Goal: Task Accomplishment & Management: Use online tool/utility

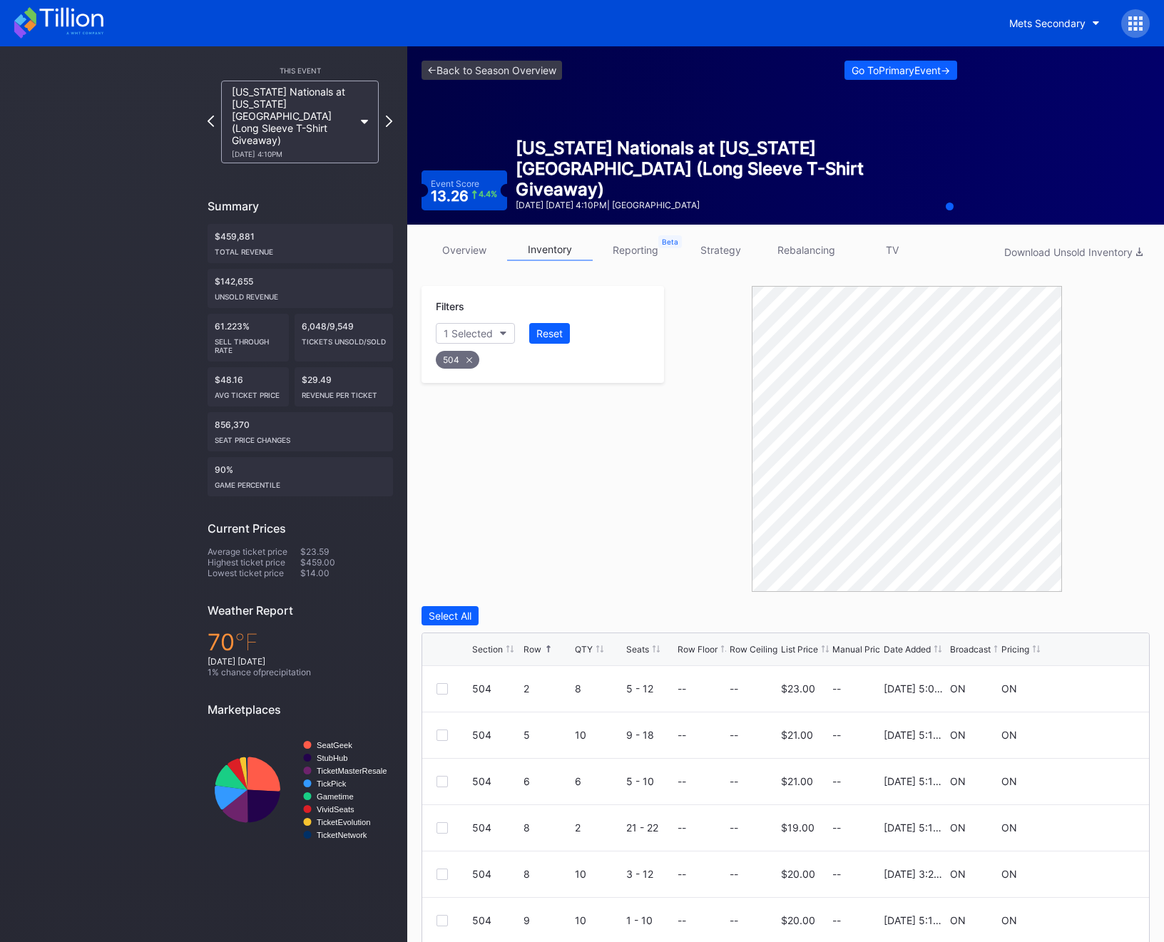
click at [1118, 29] on div "Mets Secondary" at bounding box center [1073, 23] width 151 height 29
click at [1139, 27] on icon at bounding box center [1141, 29] width 4 height 4
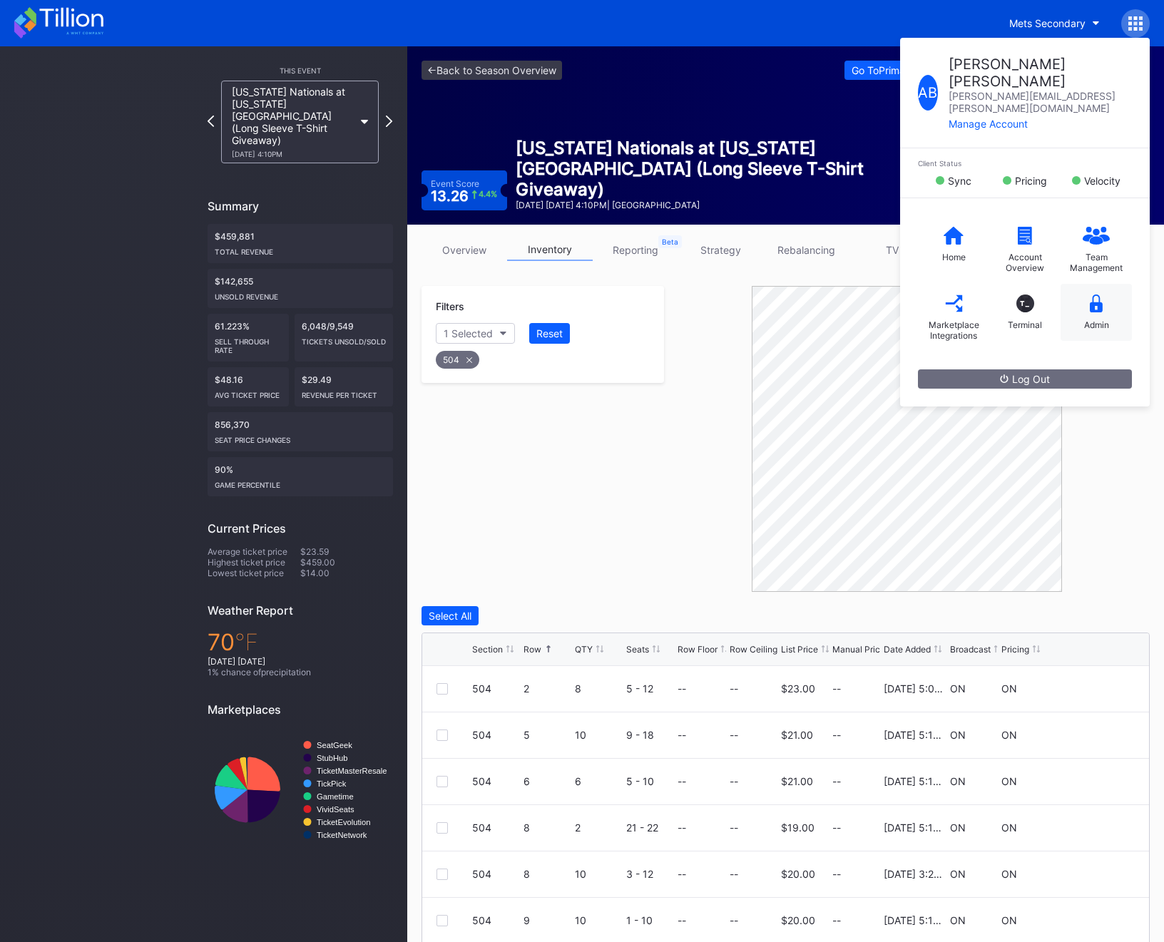
click at [1119, 284] on div "Admin" at bounding box center [1095, 312] width 71 height 57
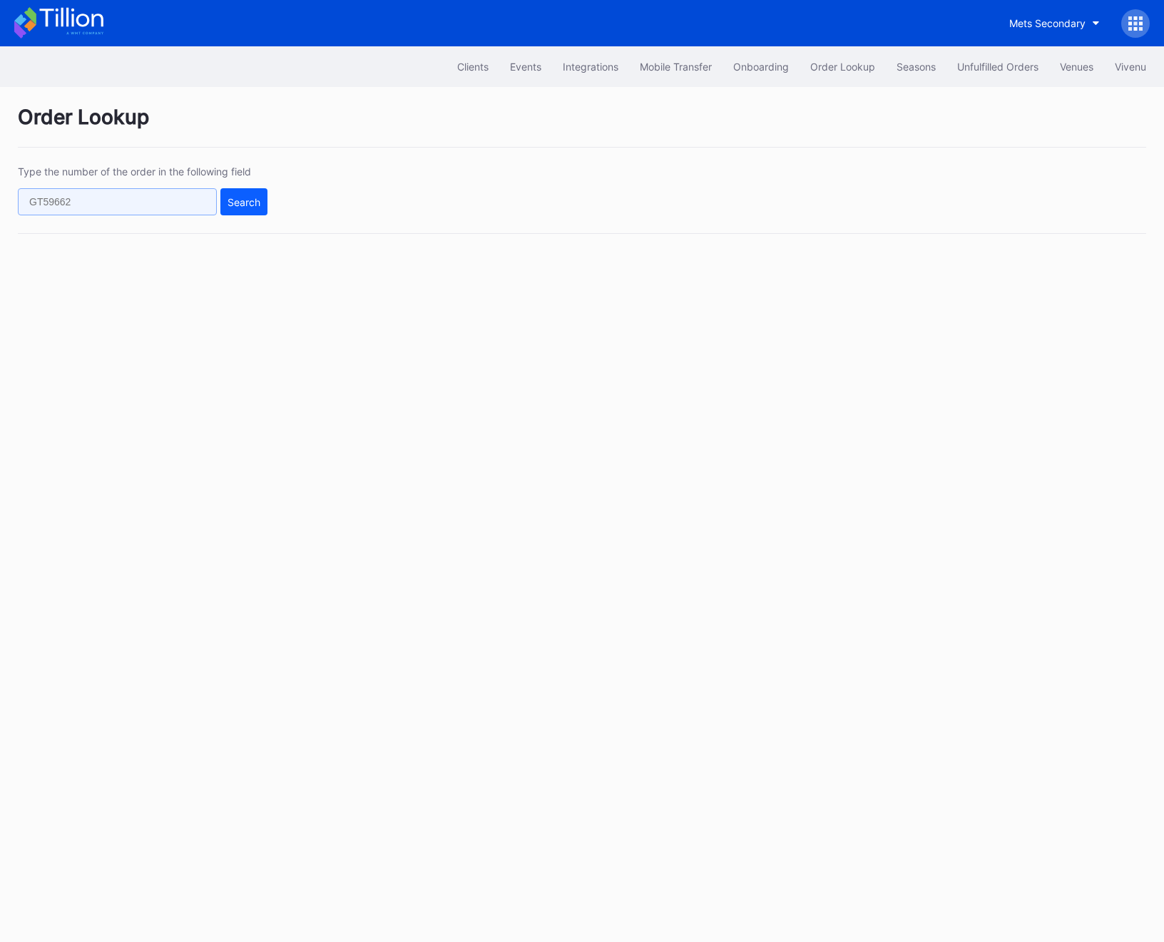
click at [56, 195] on input "text" at bounding box center [117, 201] width 199 height 27
paste input "39787"
click at [230, 210] on button "Search" at bounding box center [243, 201] width 47 height 27
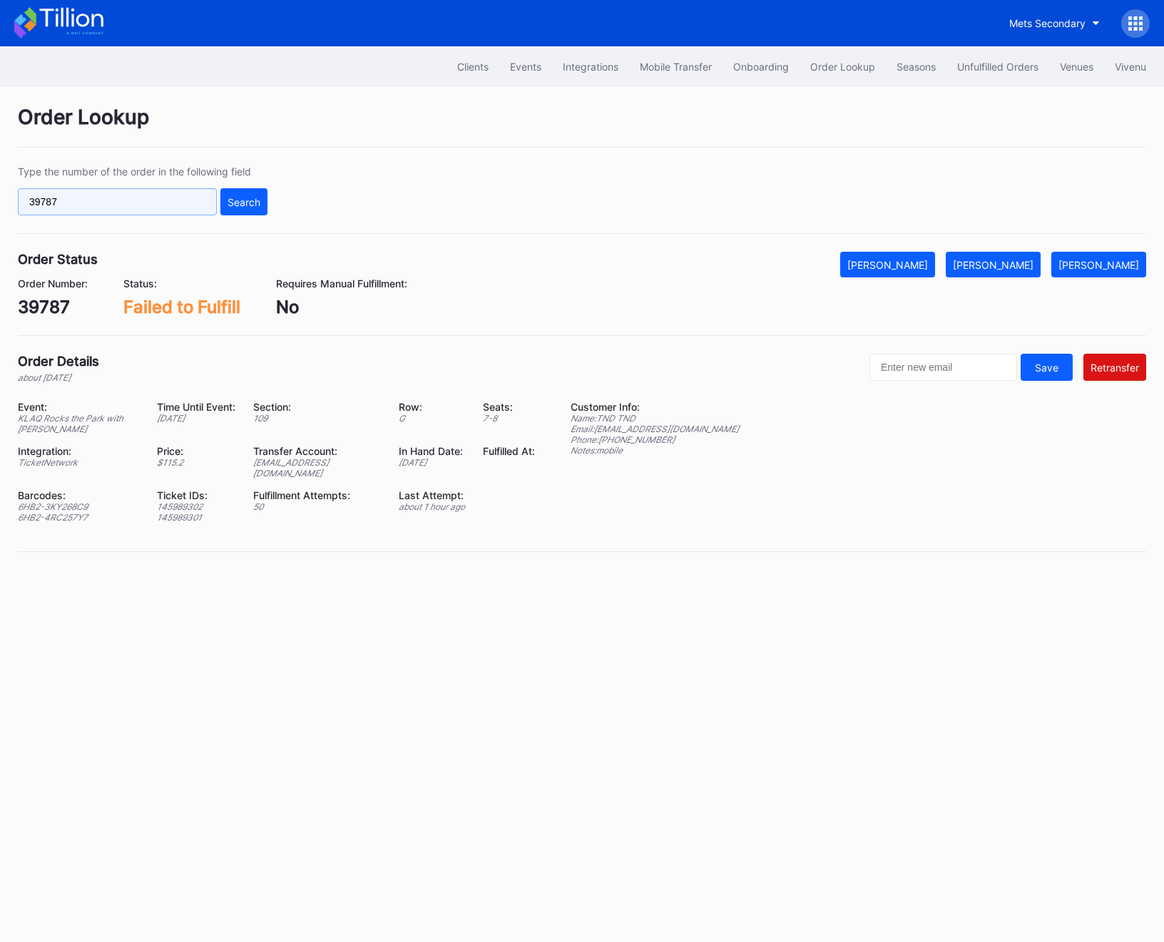
click at [131, 191] on input "39787" at bounding box center [117, 201] width 199 height 27
paste input "62425300"
type input "624253007"
click at [229, 198] on div "Search" at bounding box center [243, 202] width 33 height 12
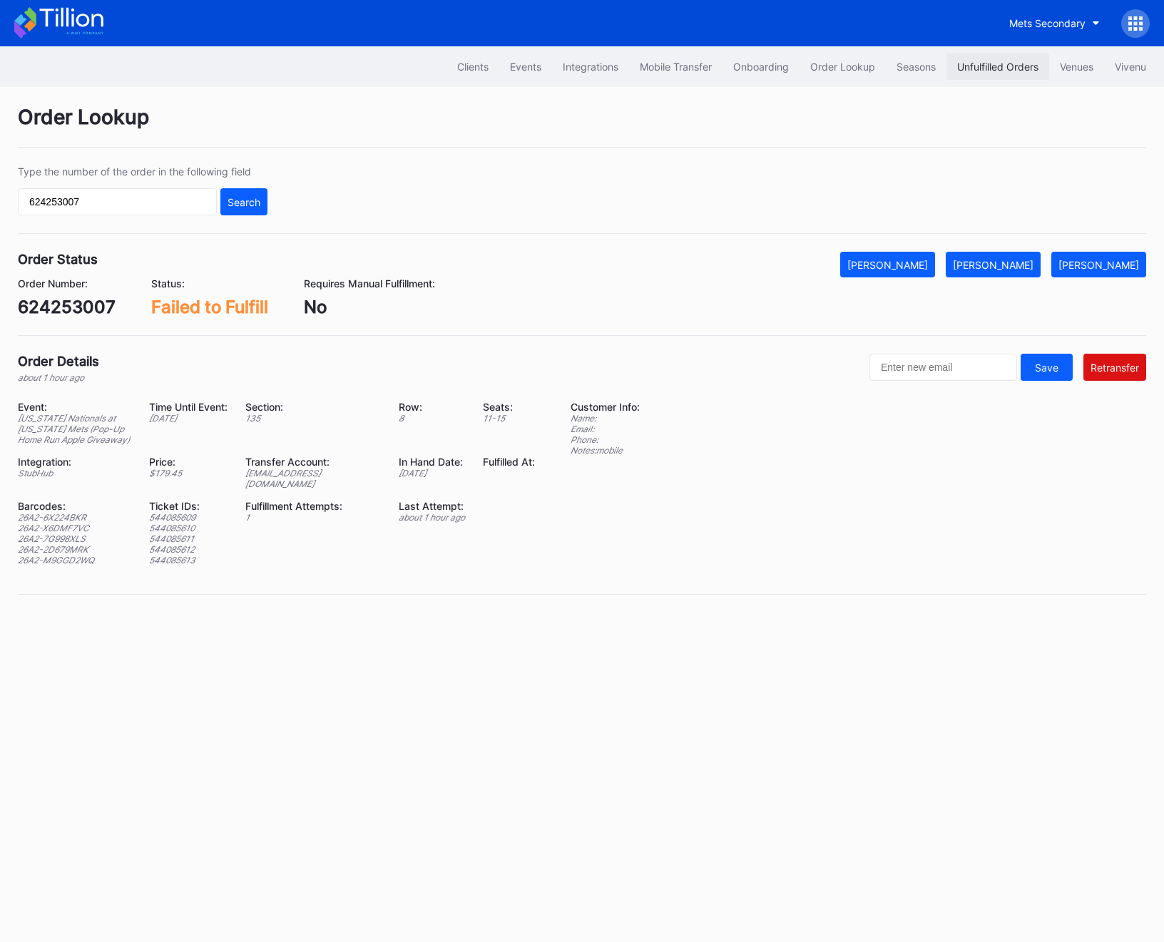
click at [1018, 69] on div "Unfulfilled Orders" at bounding box center [997, 67] width 81 height 12
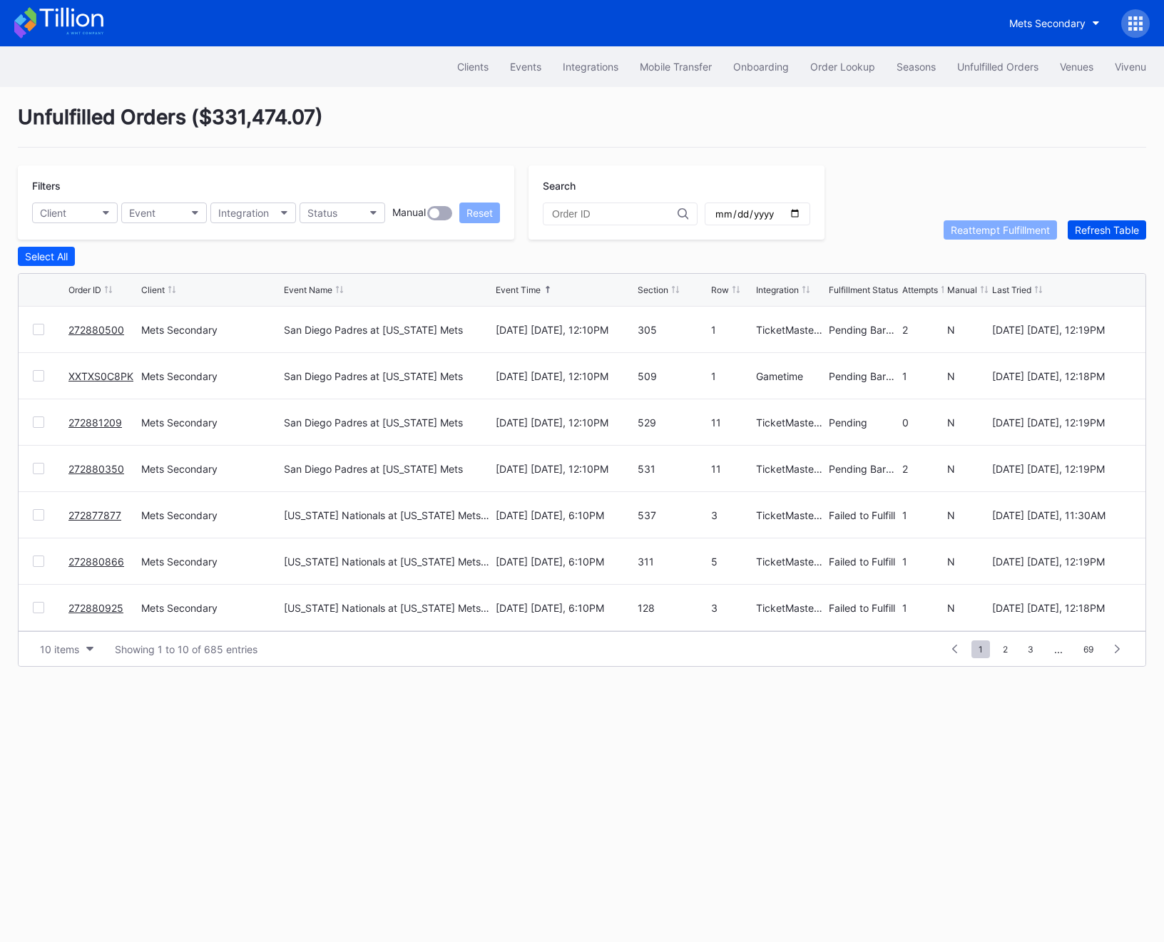
click at [1133, 230] on div "Refresh Table" at bounding box center [1106, 230] width 64 height 12
click at [39, 422] on div at bounding box center [38, 421] width 11 height 11
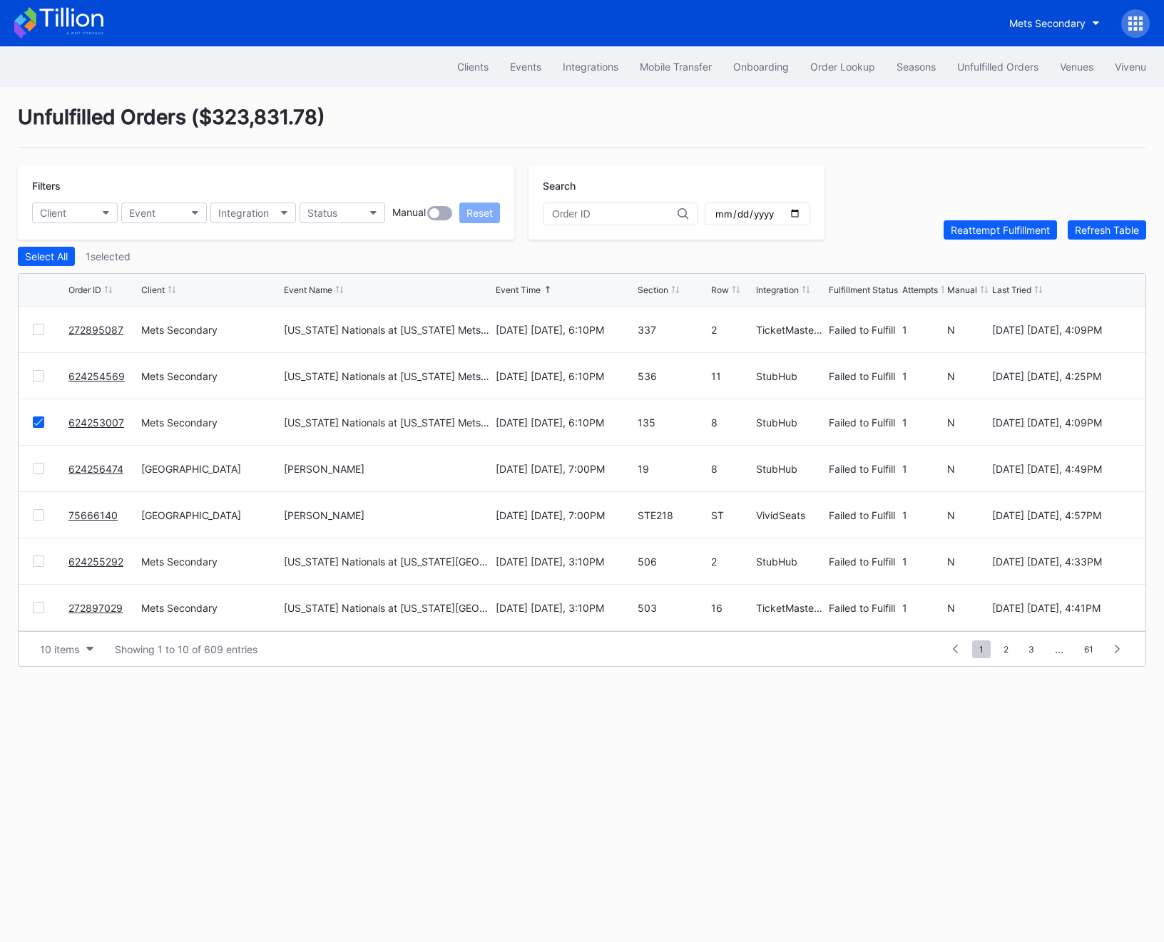
click at [41, 374] on div at bounding box center [38, 375] width 11 height 11
click at [39, 336] on div "272895087 Mets Secondary [US_STATE] Nationals at [US_STATE] Mets (Pop-Up Home R…" at bounding box center [582, 330] width 1127 height 46
click at [38, 332] on div at bounding box center [38, 329] width 11 height 11
click at [1007, 225] on div "Reattempt Fulfillment" at bounding box center [999, 230] width 99 height 12
click at [810, 74] on button "Order Lookup" at bounding box center [842, 66] width 86 height 26
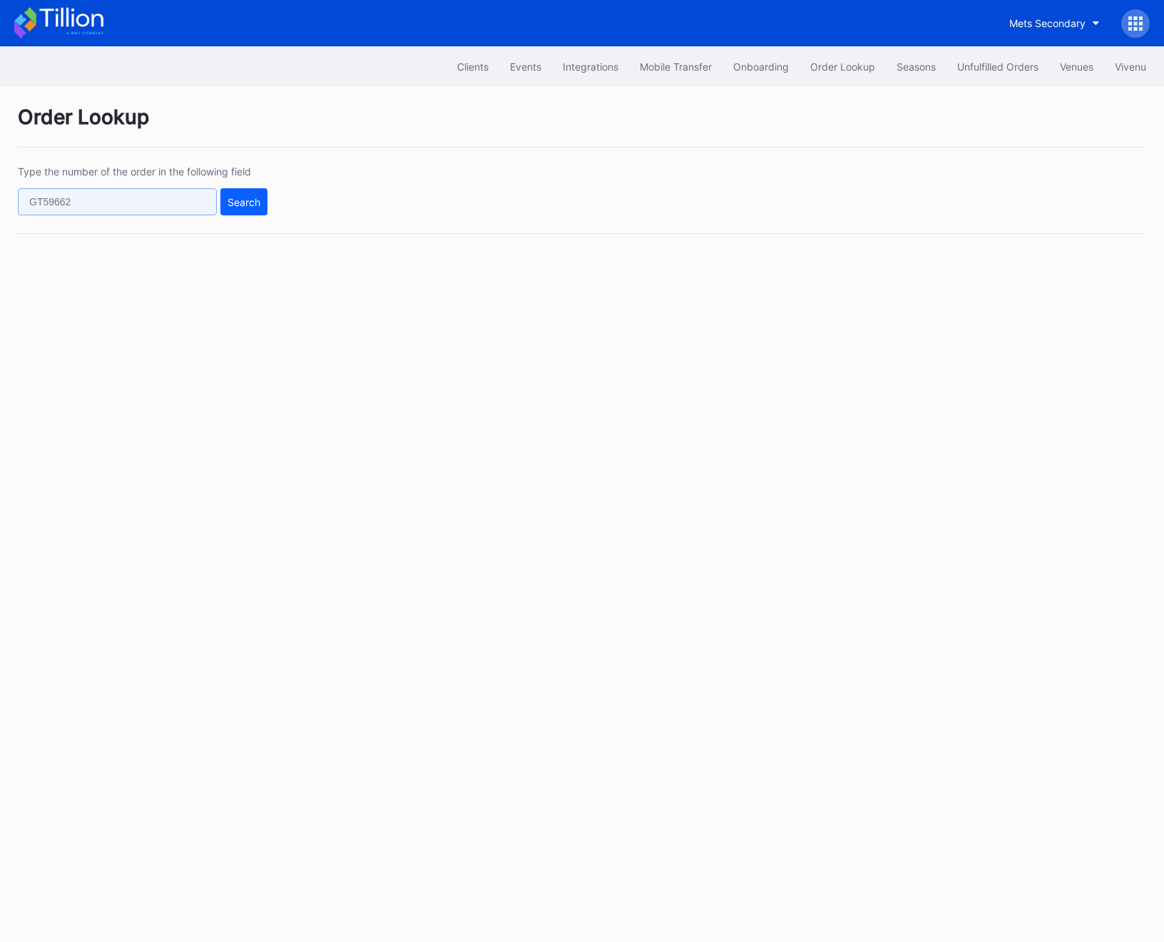
click at [163, 205] on input "text" at bounding box center [117, 201] width 199 height 27
paste input "624256474"
type input "624256474"
click at [225, 205] on button "Search" at bounding box center [243, 201] width 47 height 27
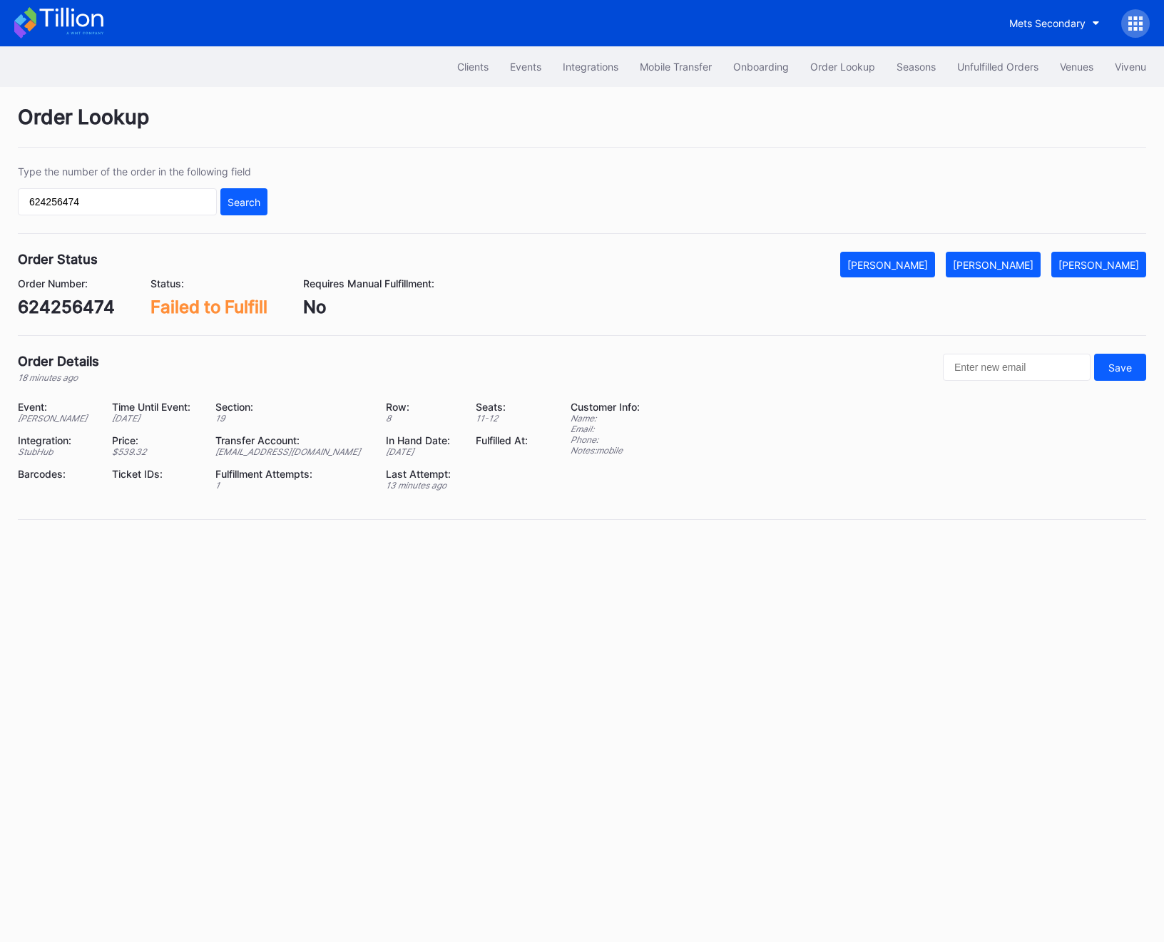
click at [57, 307] on div "624256474" at bounding box center [66, 307] width 97 height 21
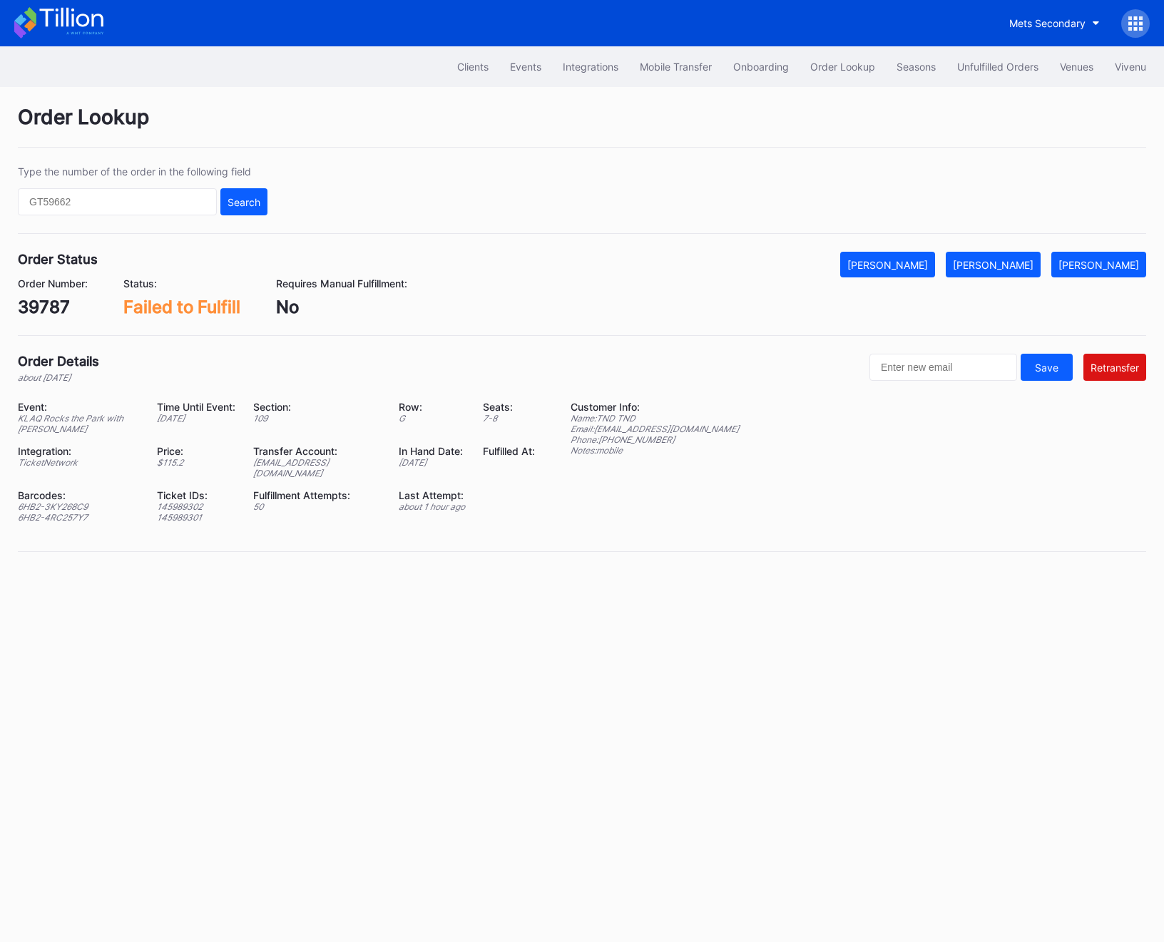
click at [46, 307] on div "39787" at bounding box center [53, 307] width 70 height 21
copy div "39787"
click at [102, 194] on input "text" at bounding box center [117, 201] width 199 height 27
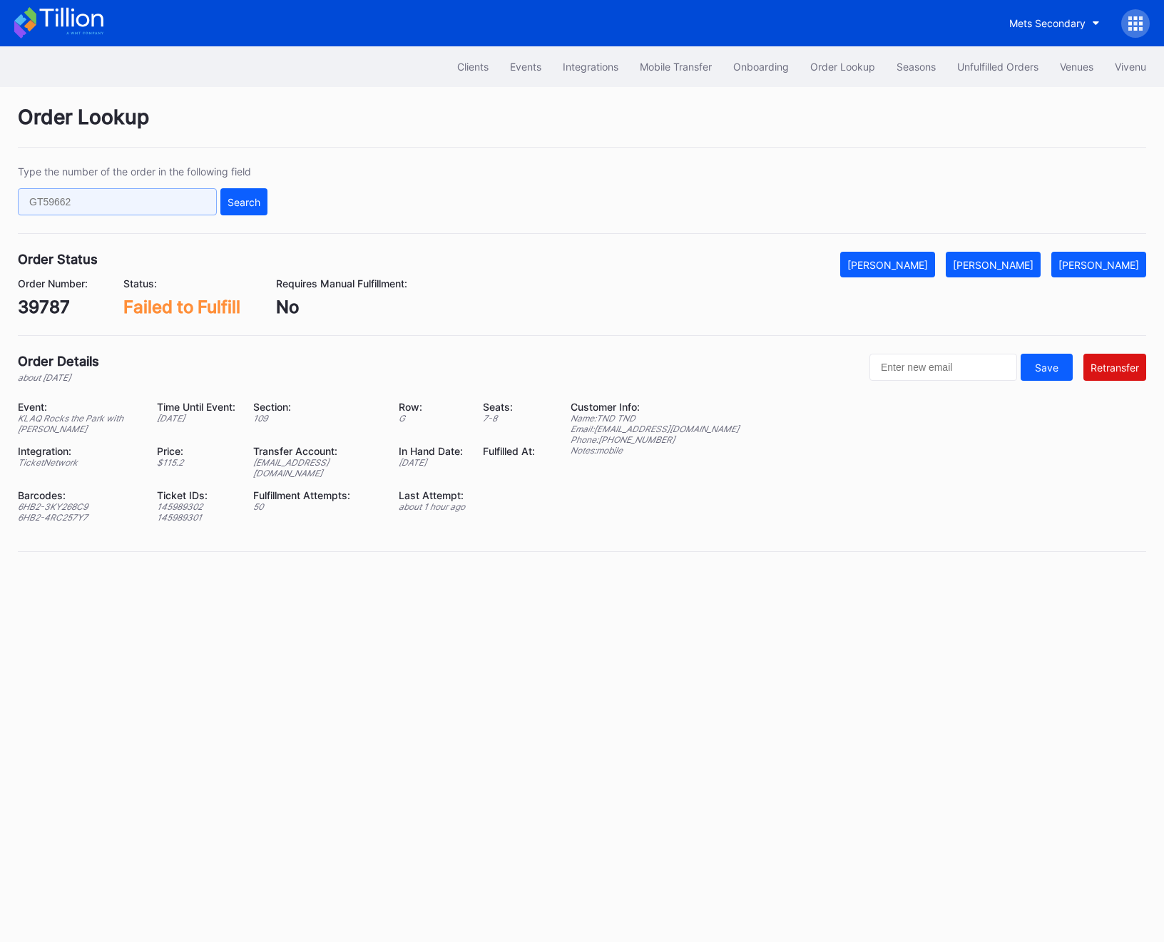
paste input "268104628"
type input "268104628"
click at [252, 201] on div "Search" at bounding box center [243, 202] width 33 height 12
click at [138, 199] on input "text" at bounding box center [117, 201] width 199 height 27
click at [94, 202] on input "text" at bounding box center [117, 201] width 199 height 27
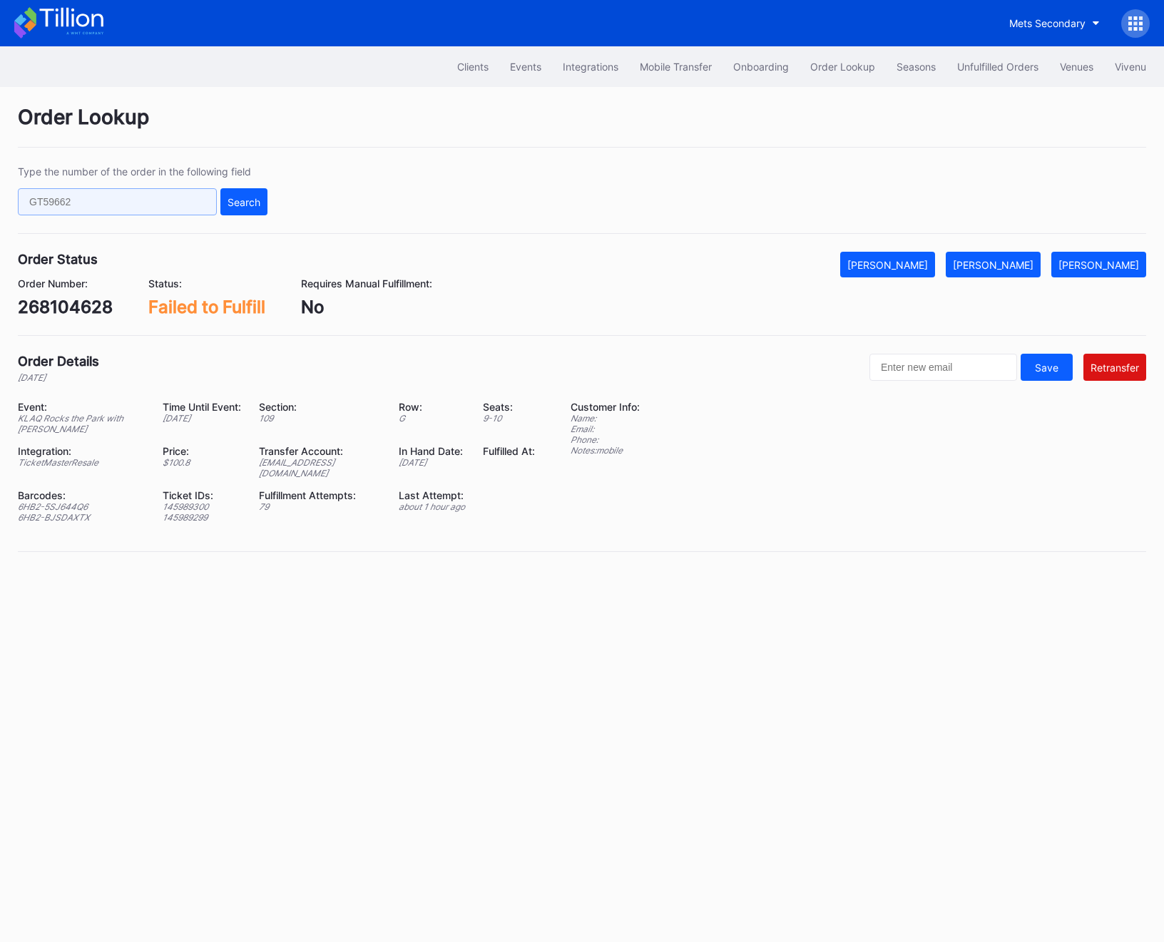
paste input "73969817"
click at [230, 202] on div "Search" at bounding box center [243, 202] width 33 height 12
click at [58, 216] on div "Type the number of the order in the following field 73969817 Search" at bounding box center [582, 199] width 1128 height 68
click at [58, 207] on input "73969817" at bounding box center [117, 201] width 199 height 27
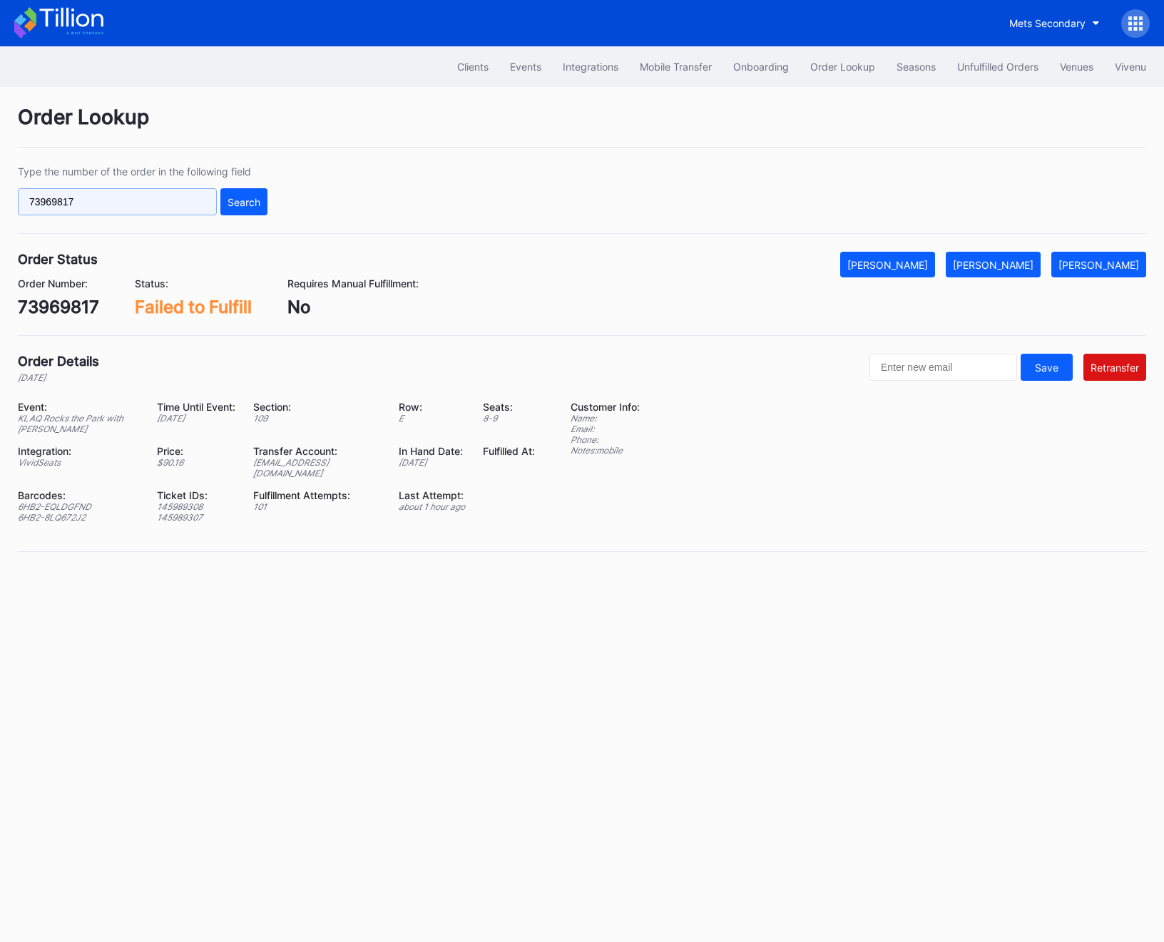
click at [58, 207] on input "73969817" at bounding box center [117, 201] width 199 height 27
paste input "624256474"
click at [250, 212] on button "Search" at bounding box center [243, 201] width 47 height 27
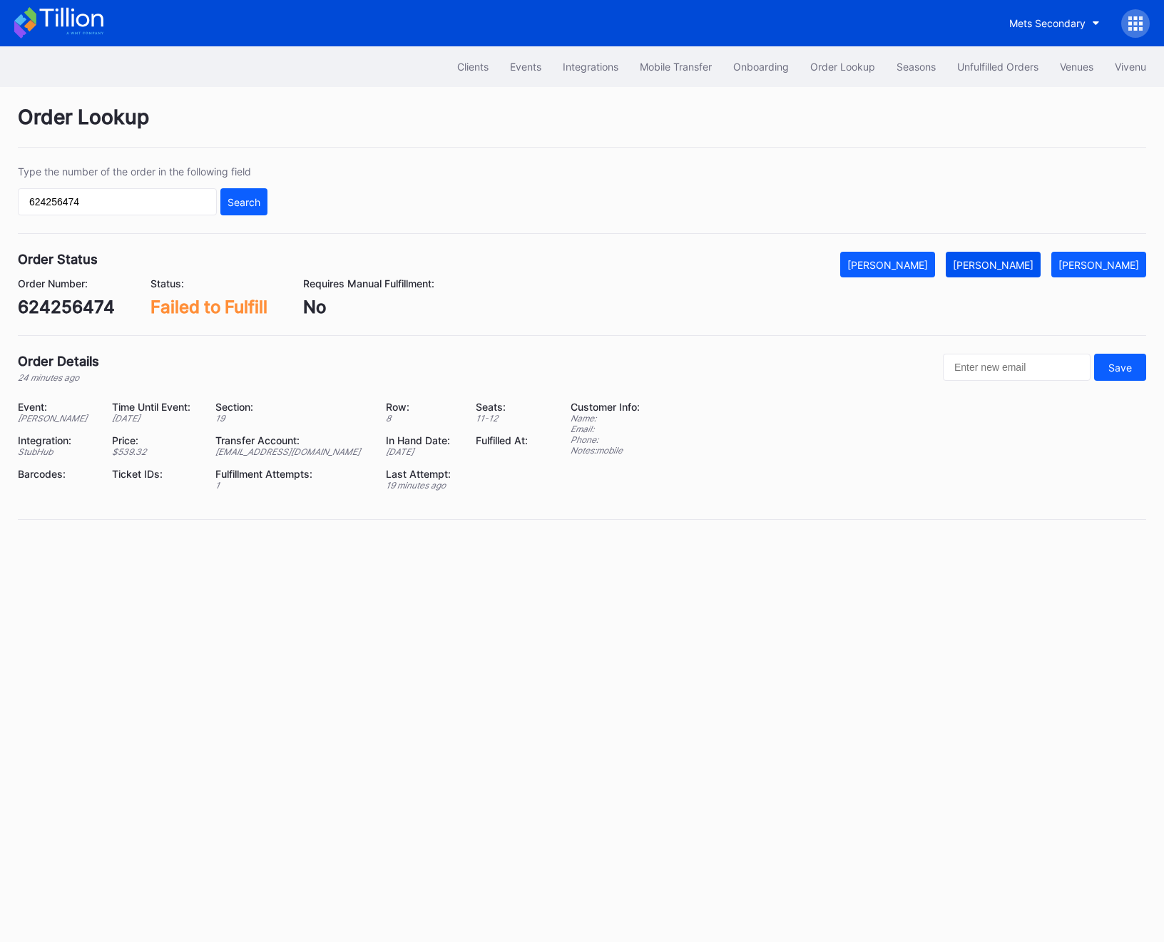
click at [1005, 273] on button "[PERSON_NAME]" at bounding box center [992, 265] width 95 height 26
click at [56, 215] on div "Type the number of the order in the following field 624256474 Search" at bounding box center [582, 199] width 1128 height 68
click at [58, 200] on input "624256474" at bounding box center [117, 201] width 199 height 27
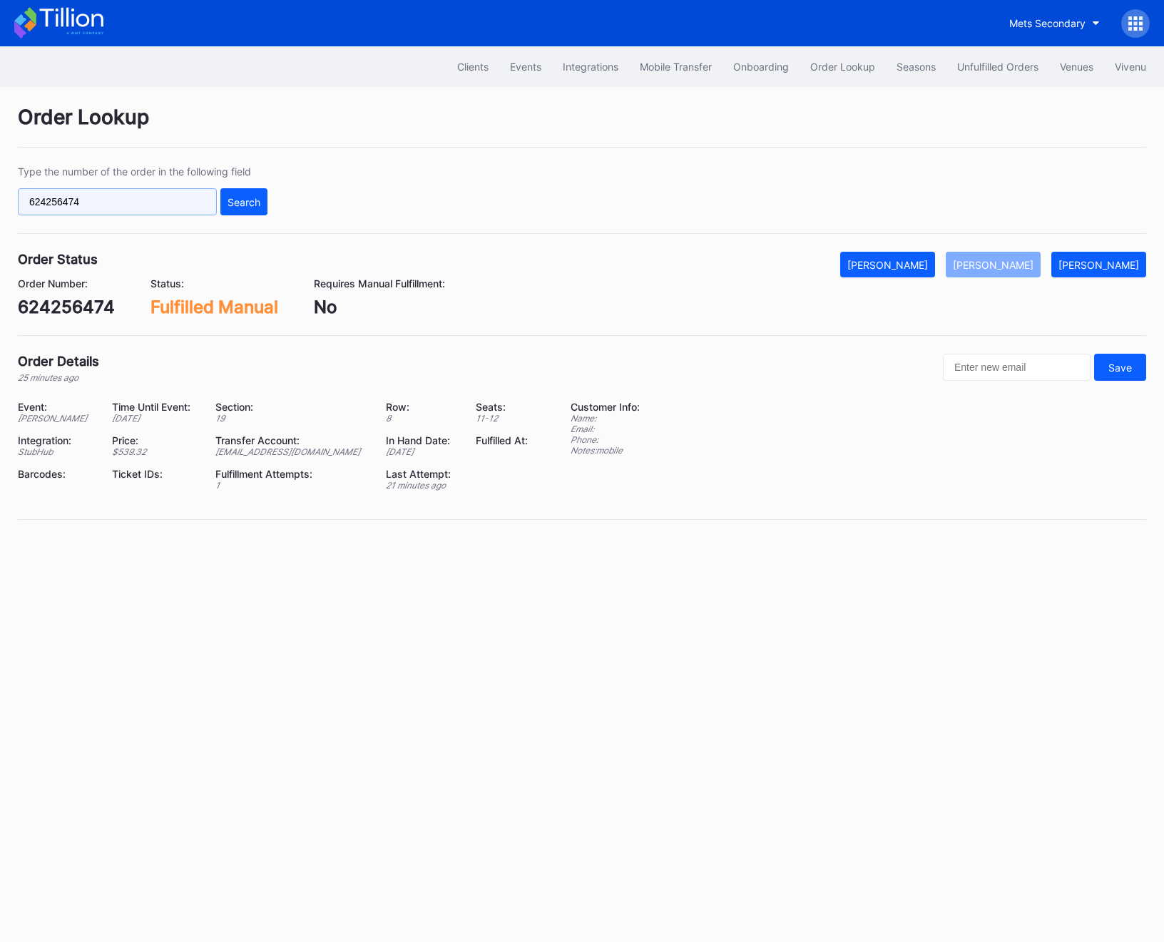
click at [58, 200] on input "624256474" at bounding box center [117, 201] width 199 height 27
paste input "9m2ycm1v5n9"
type input "9m2ycm1v5n9"
click at [246, 210] on button "Search" at bounding box center [243, 201] width 47 height 27
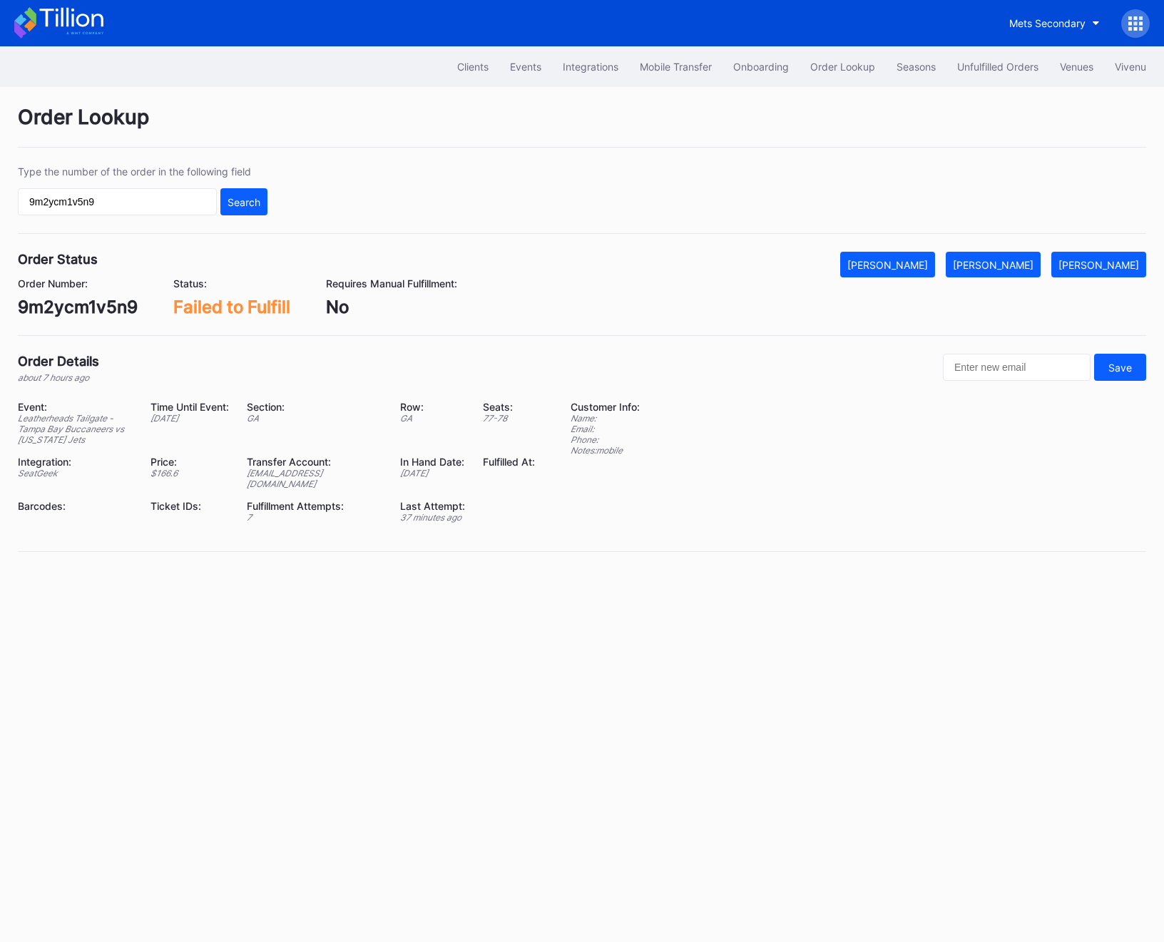
click at [67, 304] on div "9m2ycm1v5n9" at bounding box center [78, 307] width 120 height 21
copy div "9m2ycm1v5n9"
click at [1032, 267] on div "[PERSON_NAME]" at bounding box center [993, 265] width 81 height 12
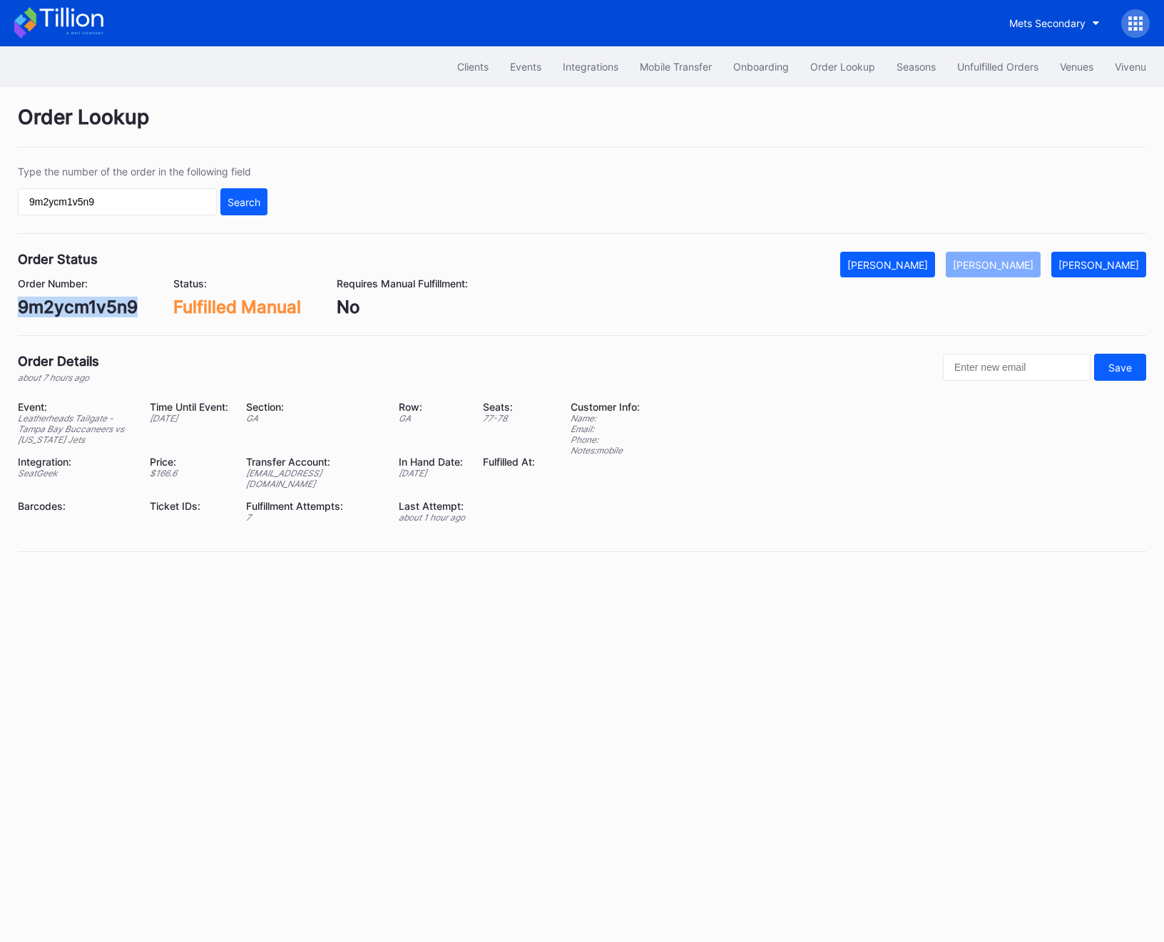
click at [107, 228] on div "Type the number of the order in the following field 9m2ycm1v5n9 Search" at bounding box center [582, 199] width 1128 height 68
click at [94, 190] on input "9m2ycm1v5n9" at bounding box center [117, 201] width 199 height 27
paste input "xnd6t6nvr9d"
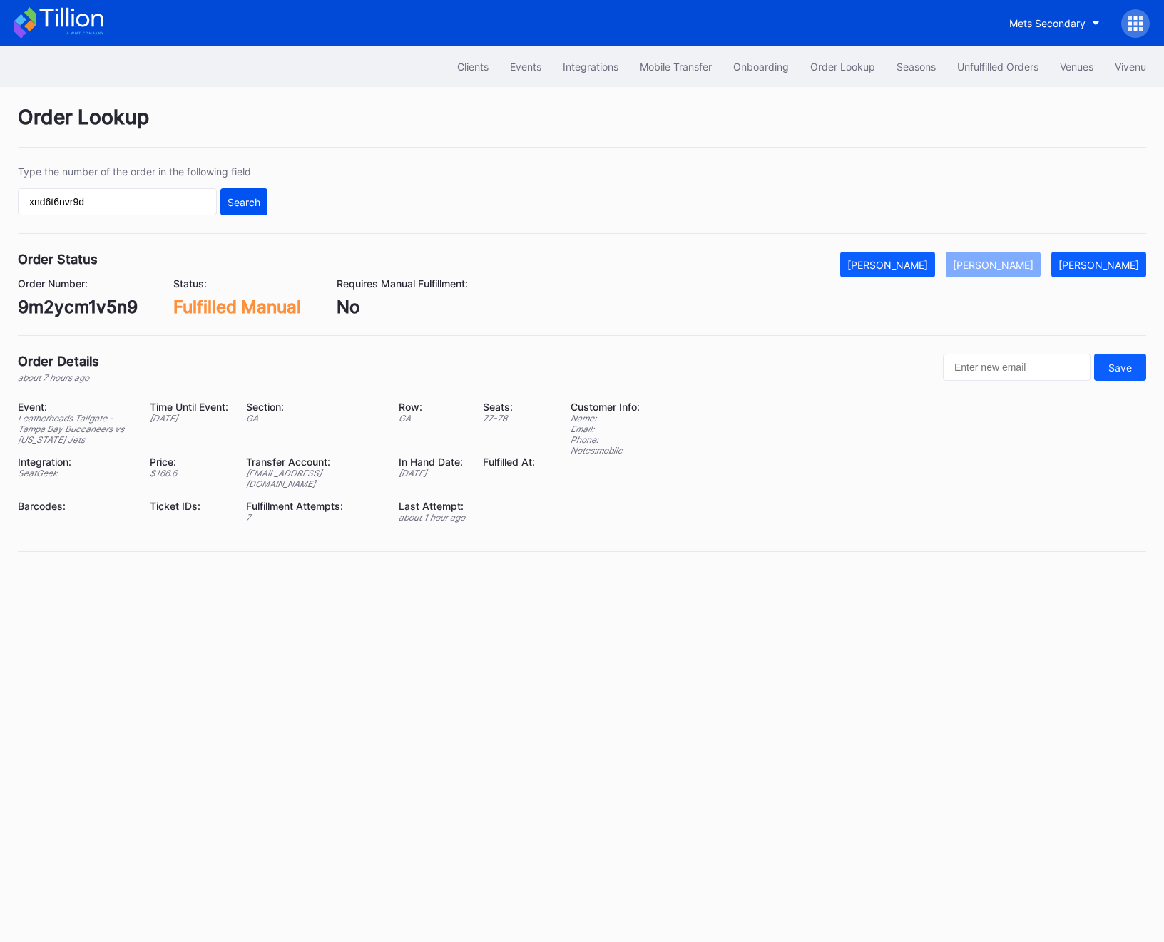
click at [245, 198] on div "Search" at bounding box center [243, 202] width 33 height 12
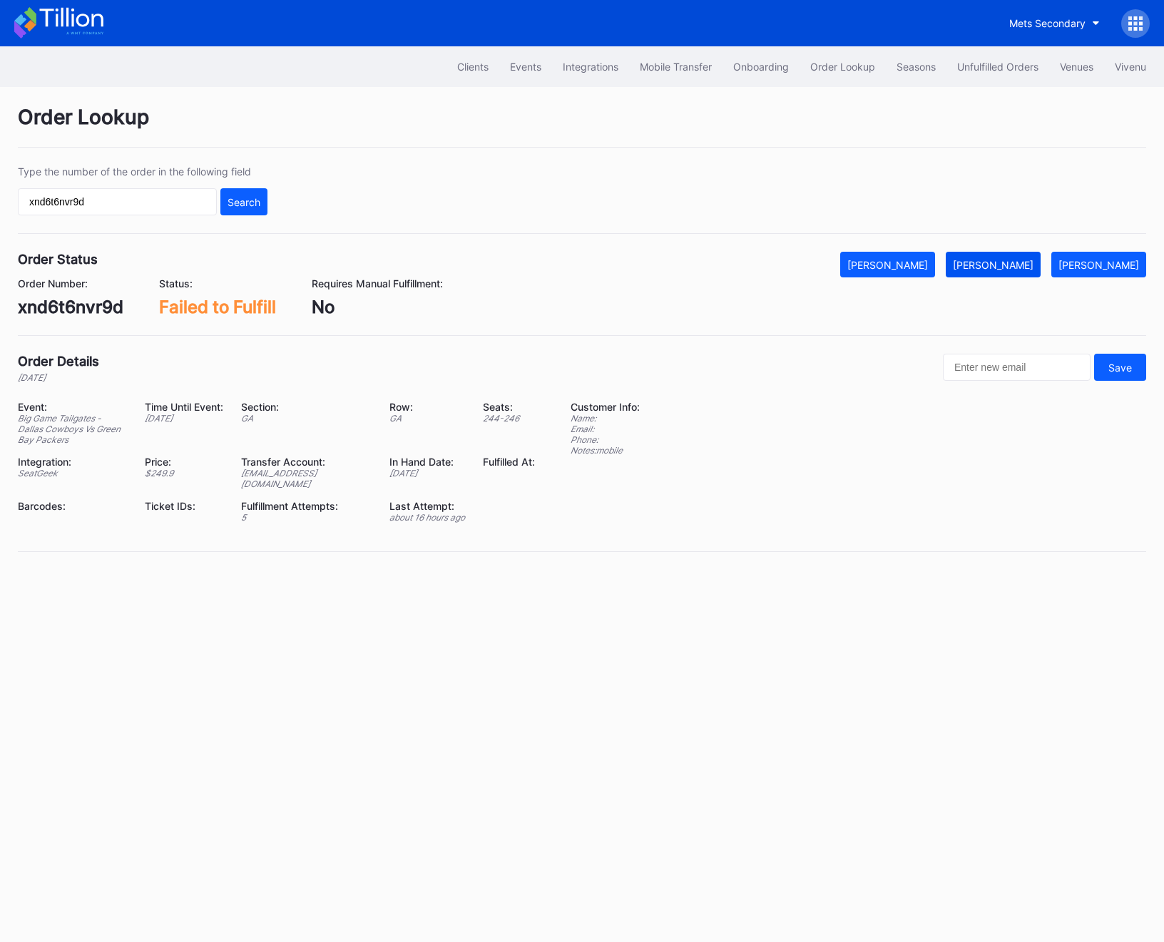
click at [1020, 254] on button "[PERSON_NAME]" at bounding box center [992, 265] width 95 height 26
click at [78, 207] on input "xnd6t6nvr9d" at bounding box center [117, 201] width 199 height 27
click at [263, 199] on button "Search" at bounding box center [243, 201] width 47 height 27
click at [45, 204] on input "xnd6t6nvr9d" at bounding box center [117, 201] width 199 height 27
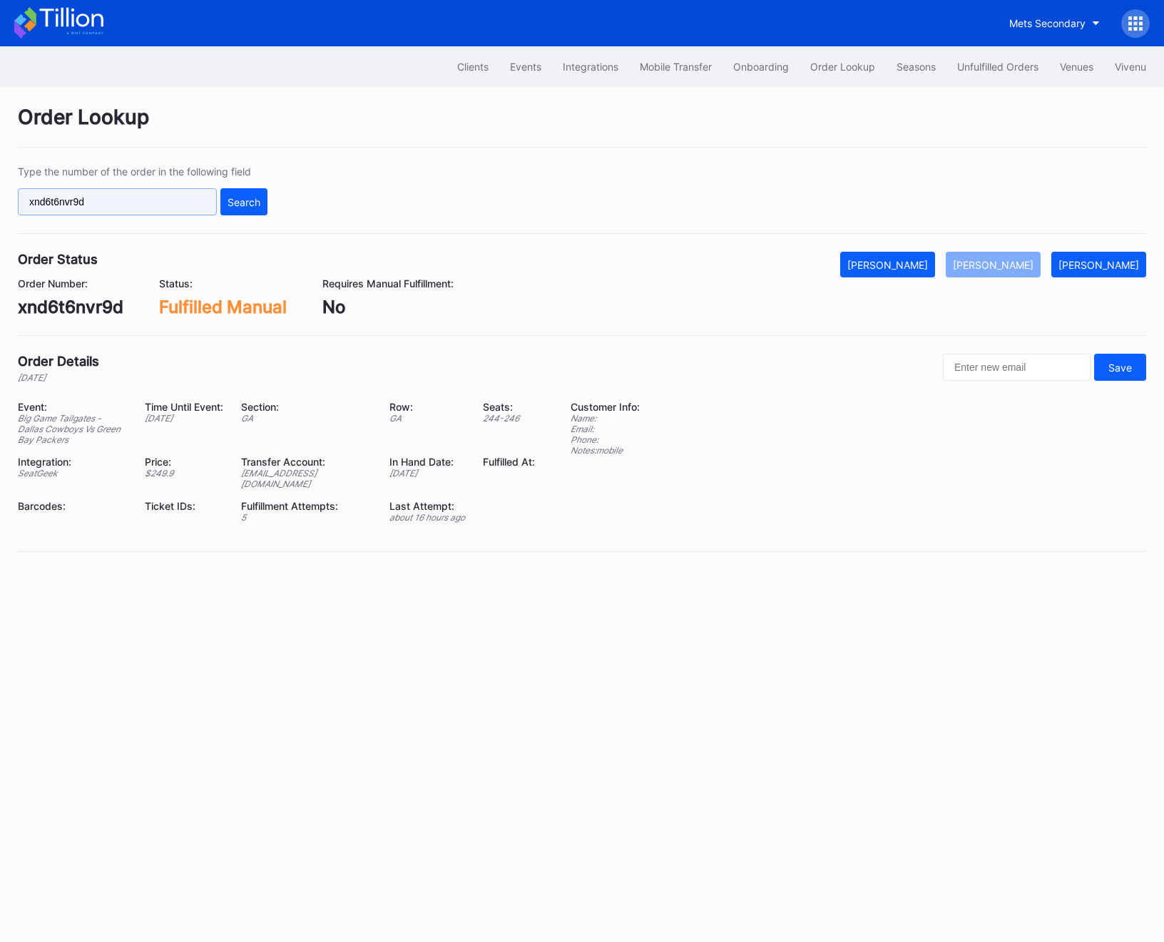
click at [45, 204] on input "xnd6t6nvr9d" at bounding box center [117, 201] width 199 height 27
paste input "g9rxt6rr5g3"
click at [237, 212] on button "Search" at bounding box center [243, 201] width 47 height 27
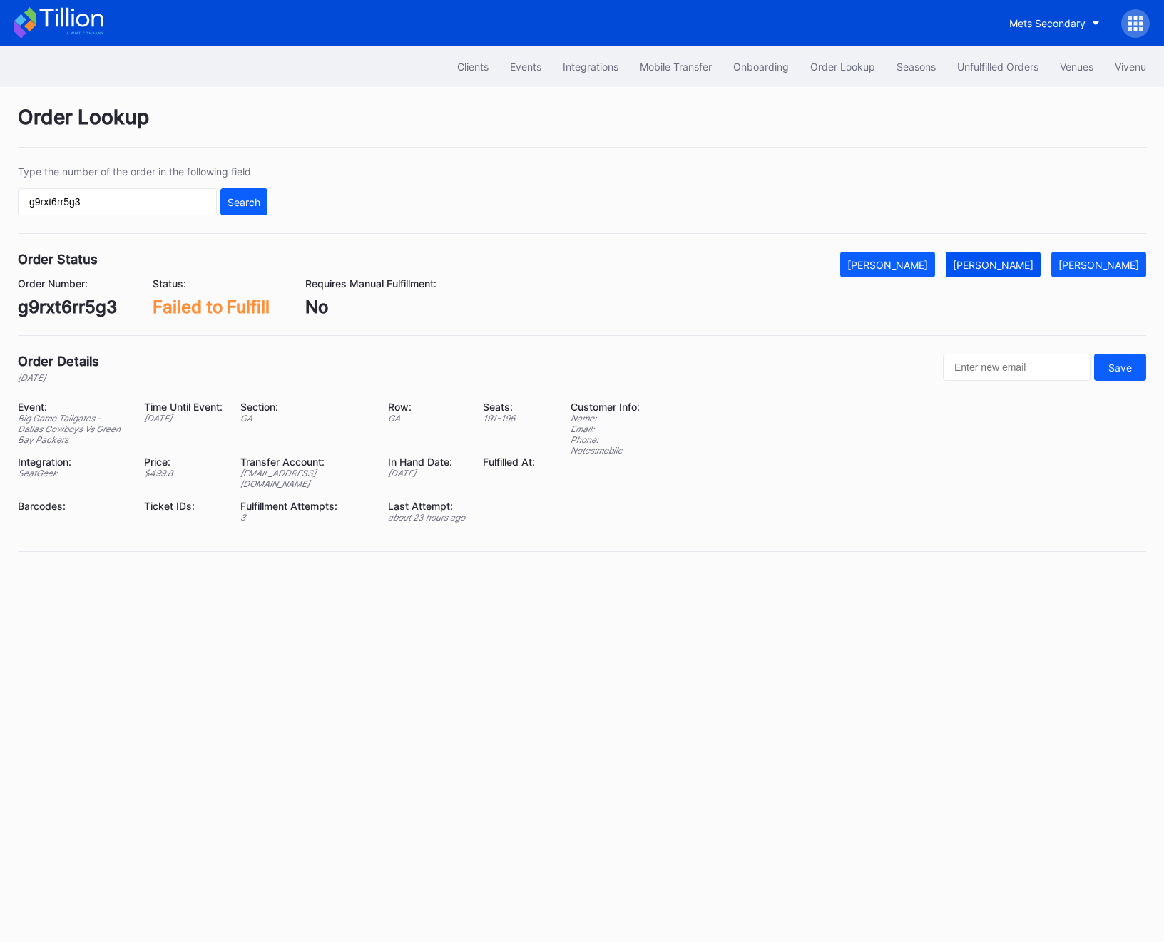
click at [1002, 260] on div "[PERSON_NAME]" at bounding box center [993, 265] width 81 height 12
click at [141, 202] on input "g9rxt6rr5g3" at bounding box center [117, 201] width 199 height 27
paste input "558140069"
type input "558140069"
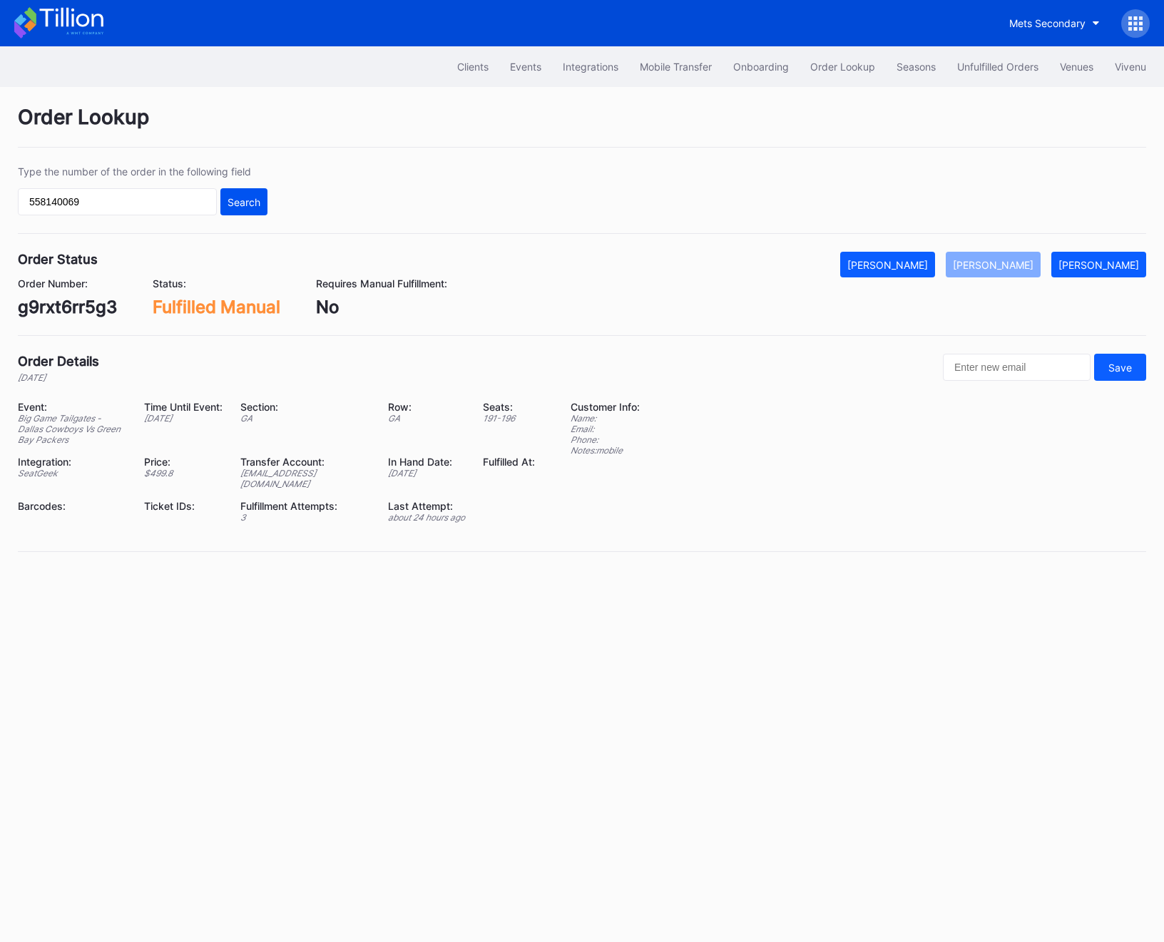
click at [237, 197] on div "Search" at bounding box center [243, 202] width 33 height 12
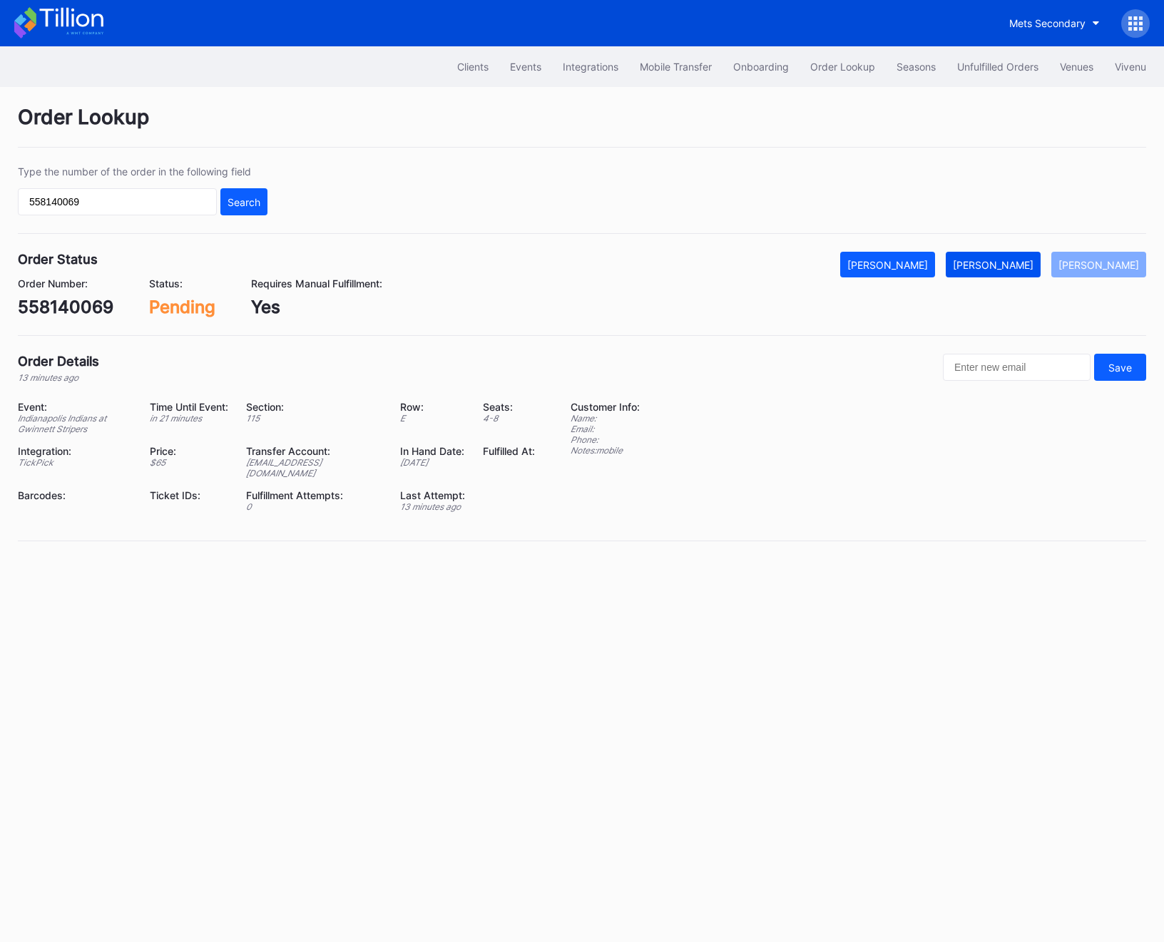
click at [1029, 259] on div "[PERSON_NAME]" at bounding box center [993, 265] width 81 height 12
click at [1010, 89] on div "Order Lookup Type the number of the order in the following field 558140069 Sear…" at bounding box center [582, 332] width 1164 height 490
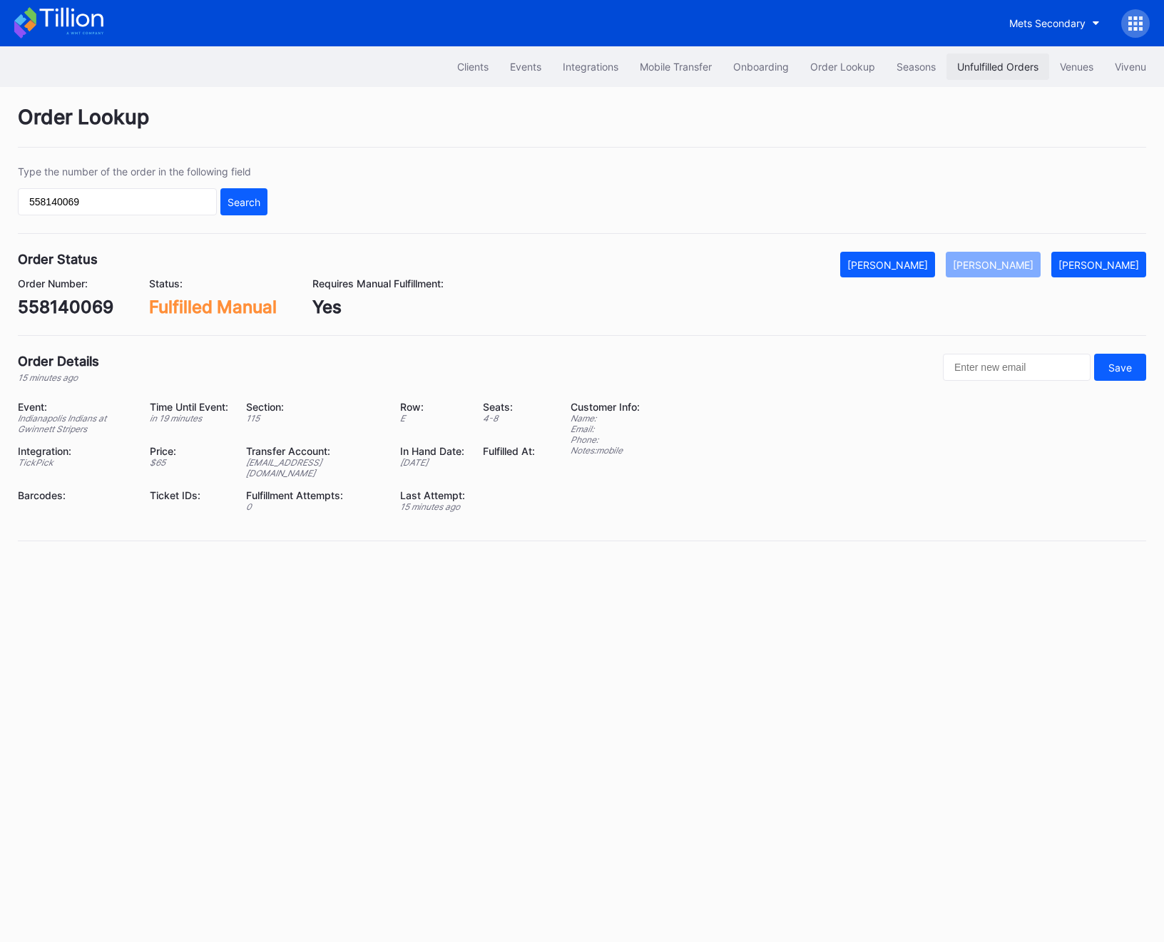
click at [1002, 65] on div "Unfulfilled Orders" at bounding box center [997, 67] width 81 height 12
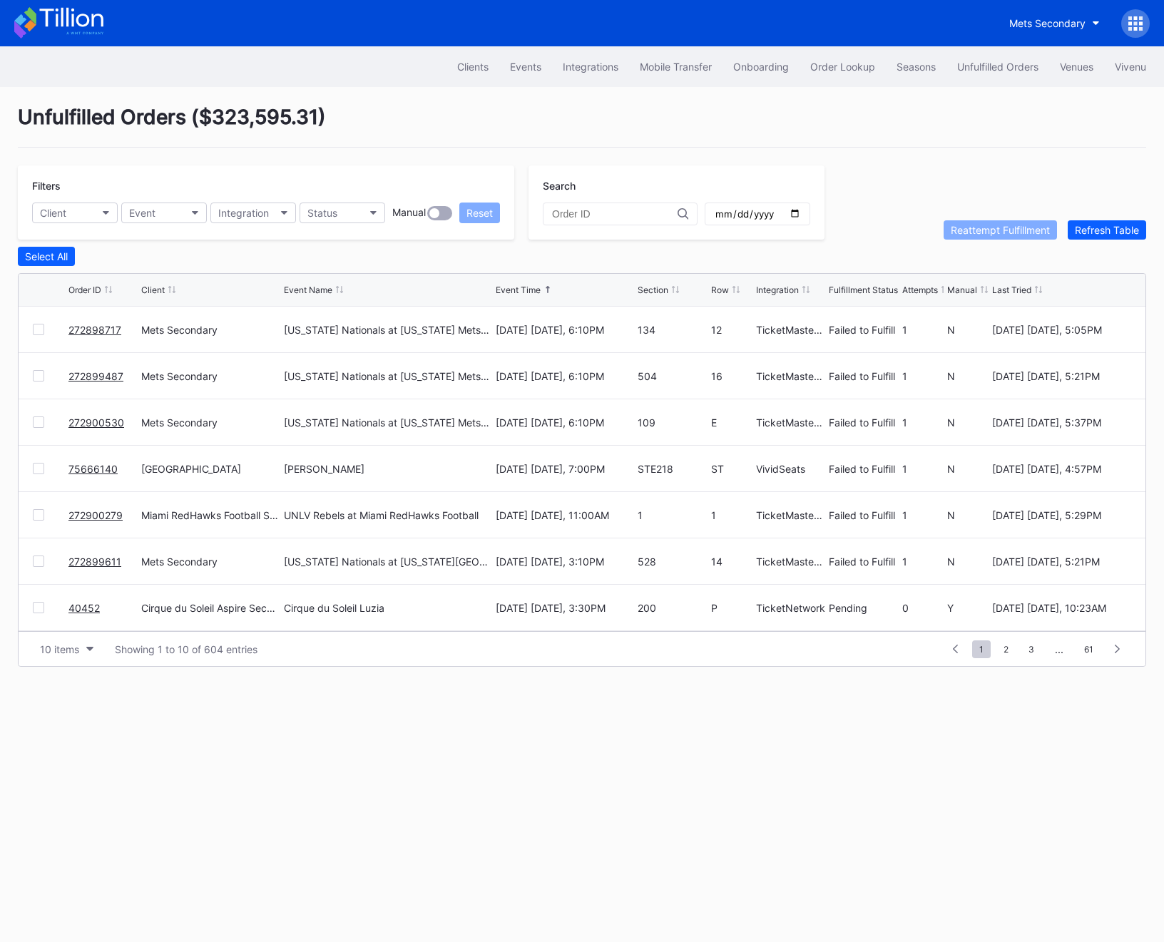
click at [92, 466] on link "75666140" at bounding box center [92, 469] width 49 height 12
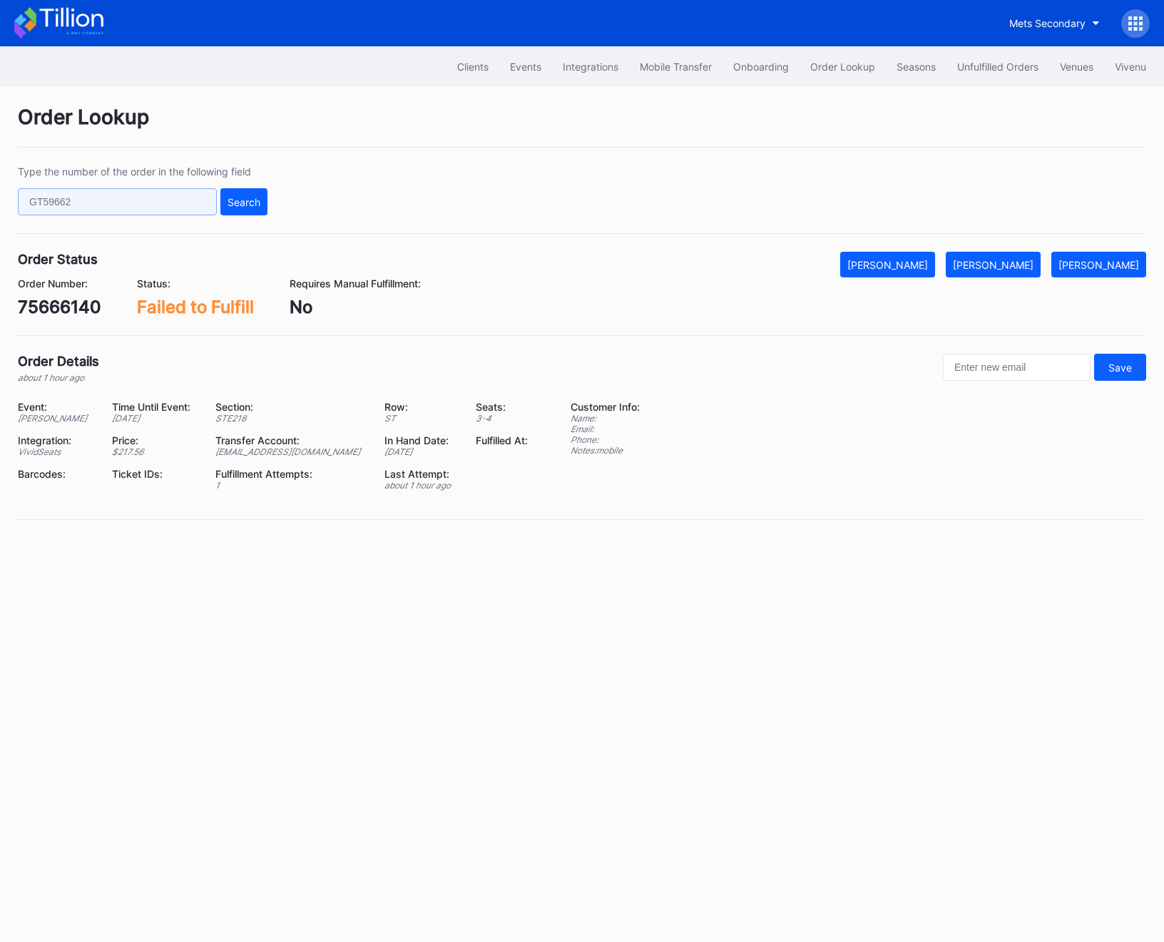
click at [85, 205] on input "text" at bounding box center [117, 201] width 199 height 27
paste input "50806042"
type input "50806042"
click at [258, 202] on div "Search" at bounding box center [243, 202] width 33 height 12
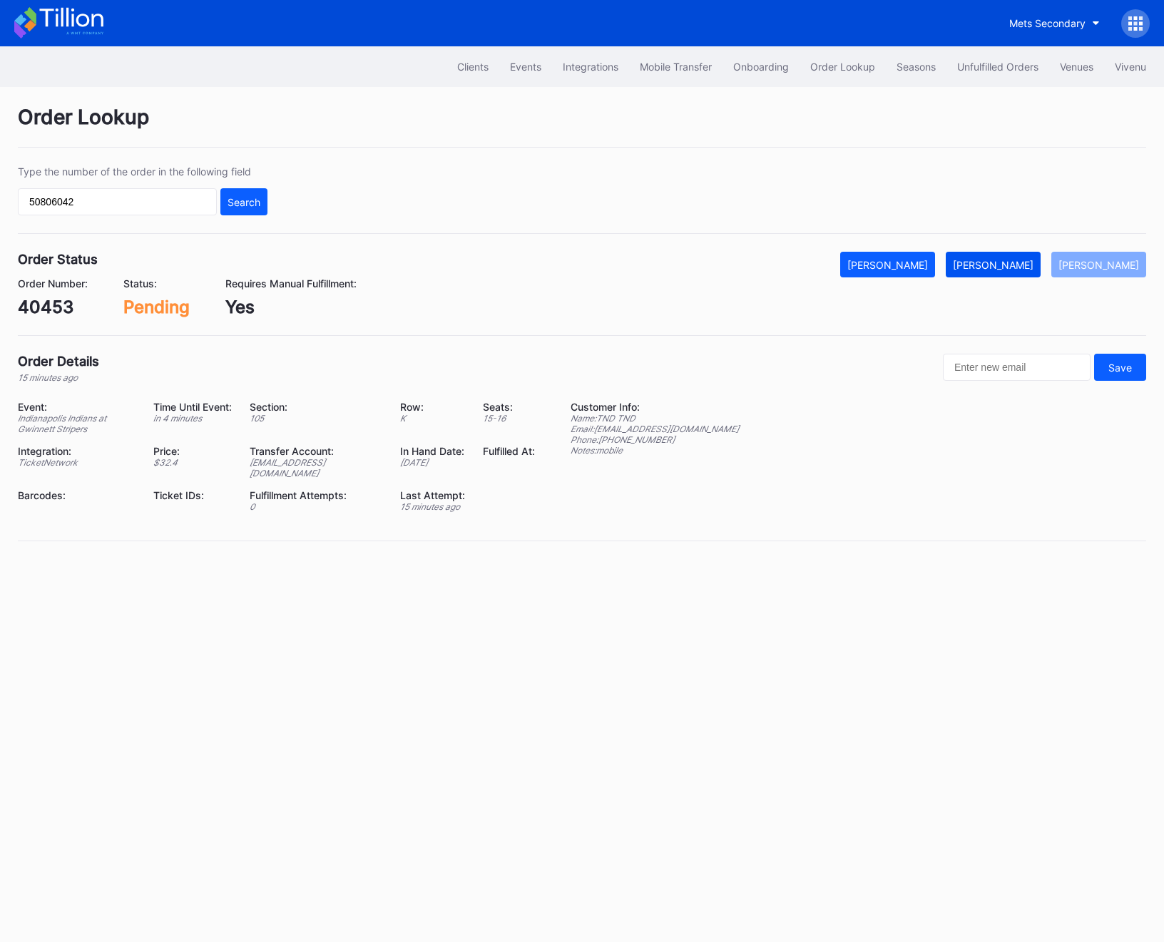
click at [996, 262] on div "[PERSON_NAME]" at bounding box center [993, 265] width 81 height 12
